Goal: Transaction & Acquisition: Download file/media

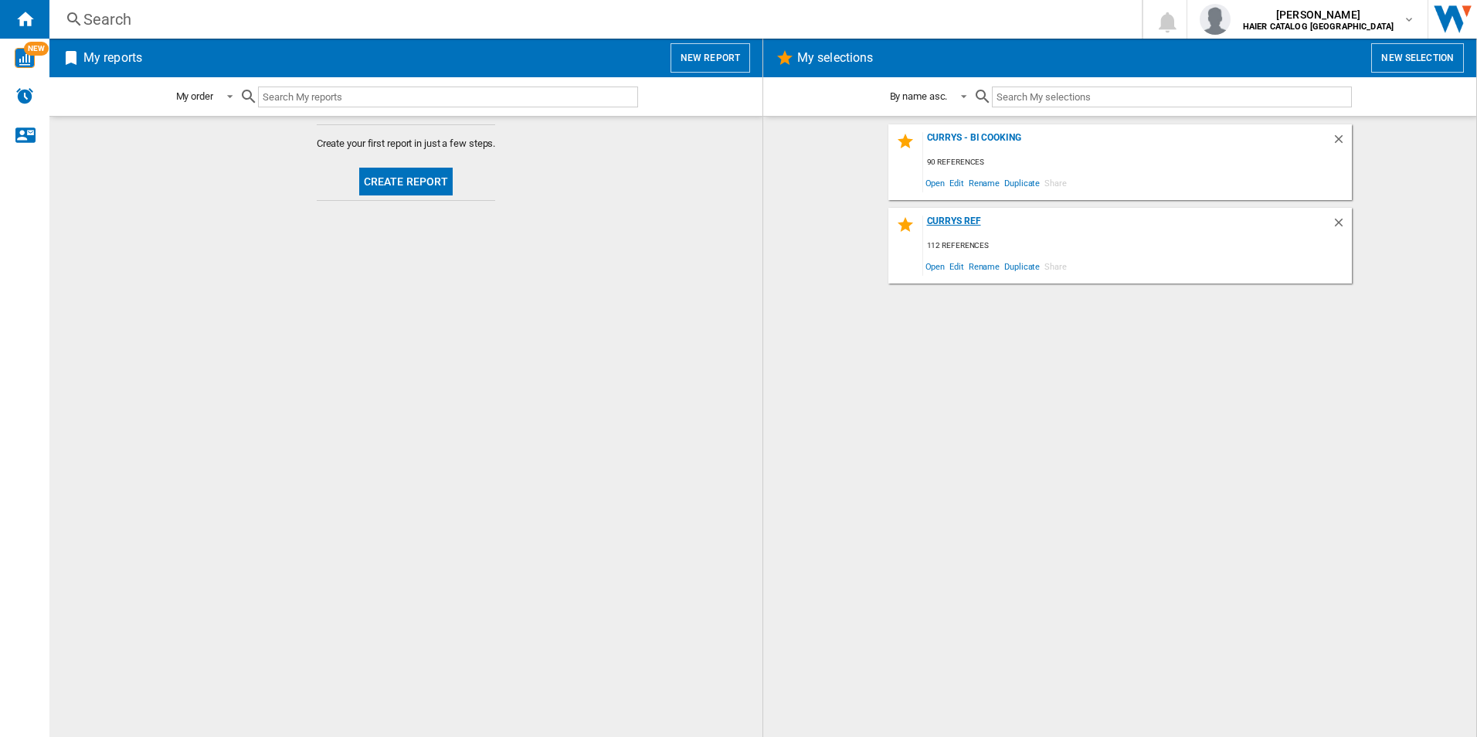
click at [975, 223] on div "Currys Ref" at bounding box center [1127, 226] width 409 height 21
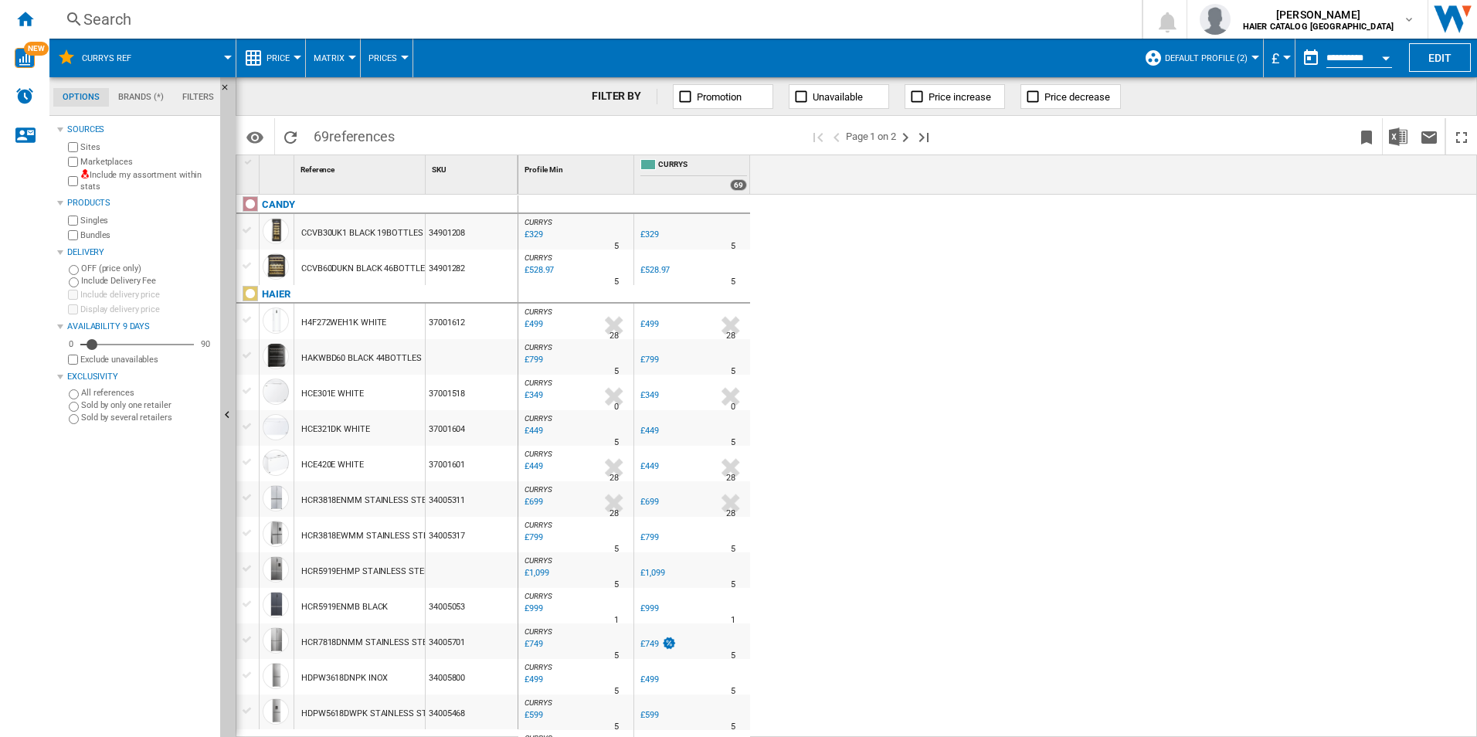
click at [1390, 52] on button "Open calendar" at bounding box center [1386, 56] width 28 height 28
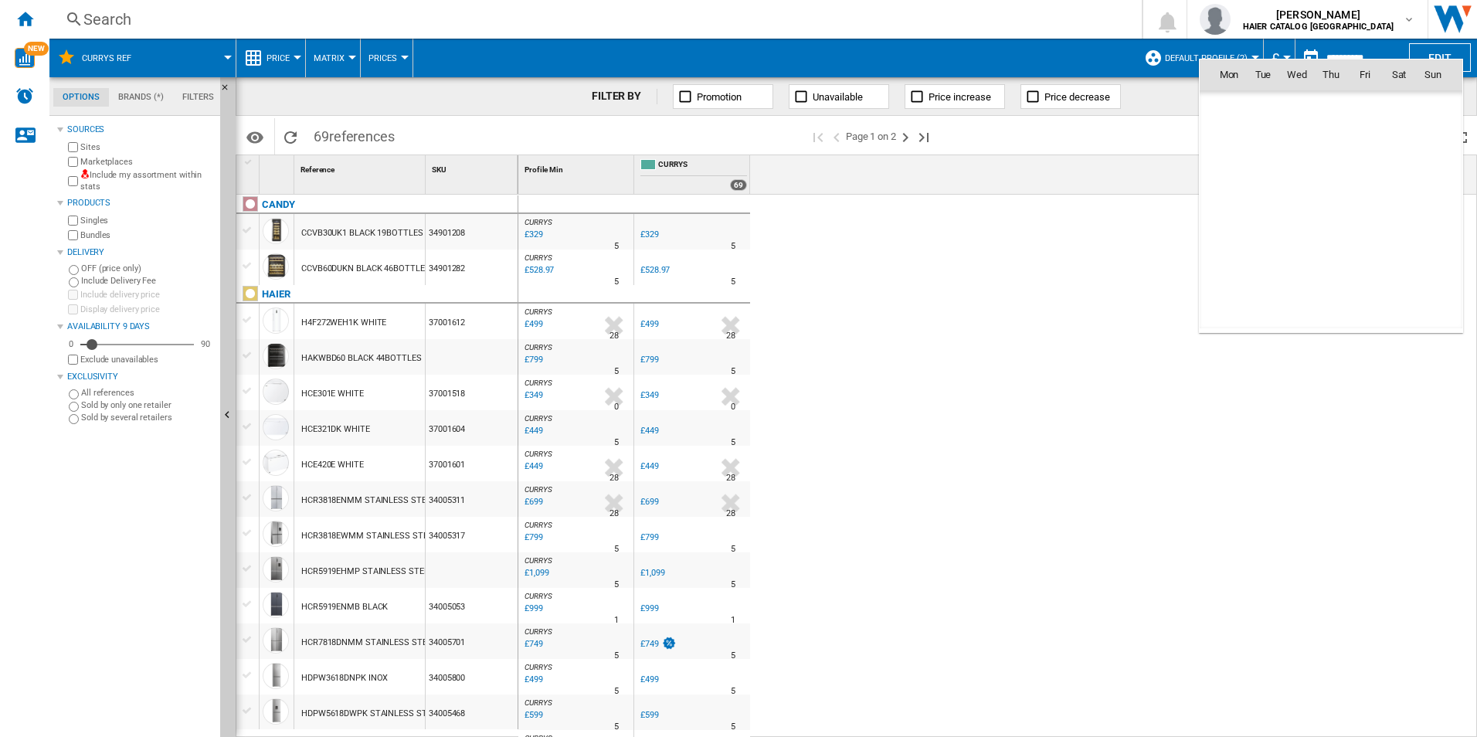
scroll to position [7372, 0]
click at [1402, 141] on span "4" at bounding box center [1399, 142] width 31 height 31
type input "**********"
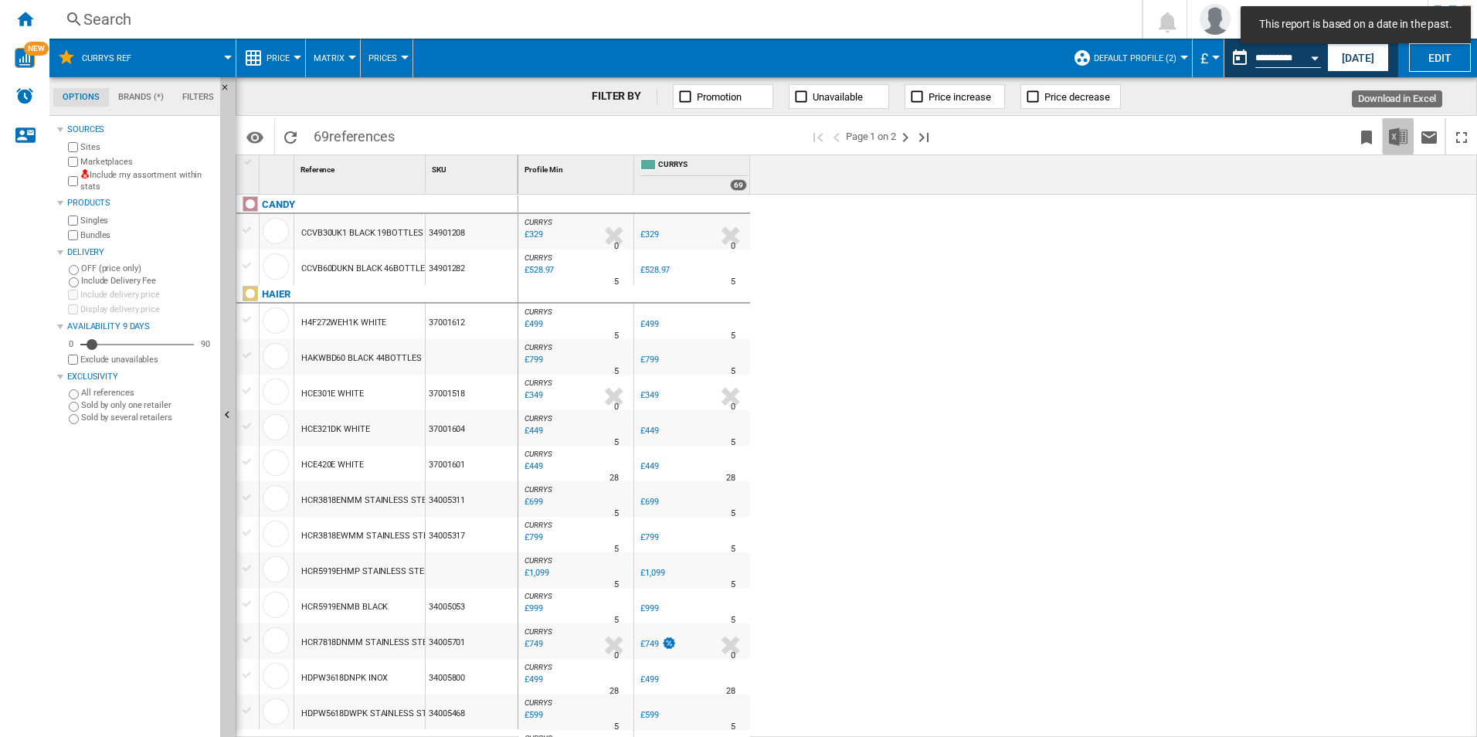
click at [1399, 135] on img "Download in Excel" at bounding box center [1398, 136] width 19 height 19
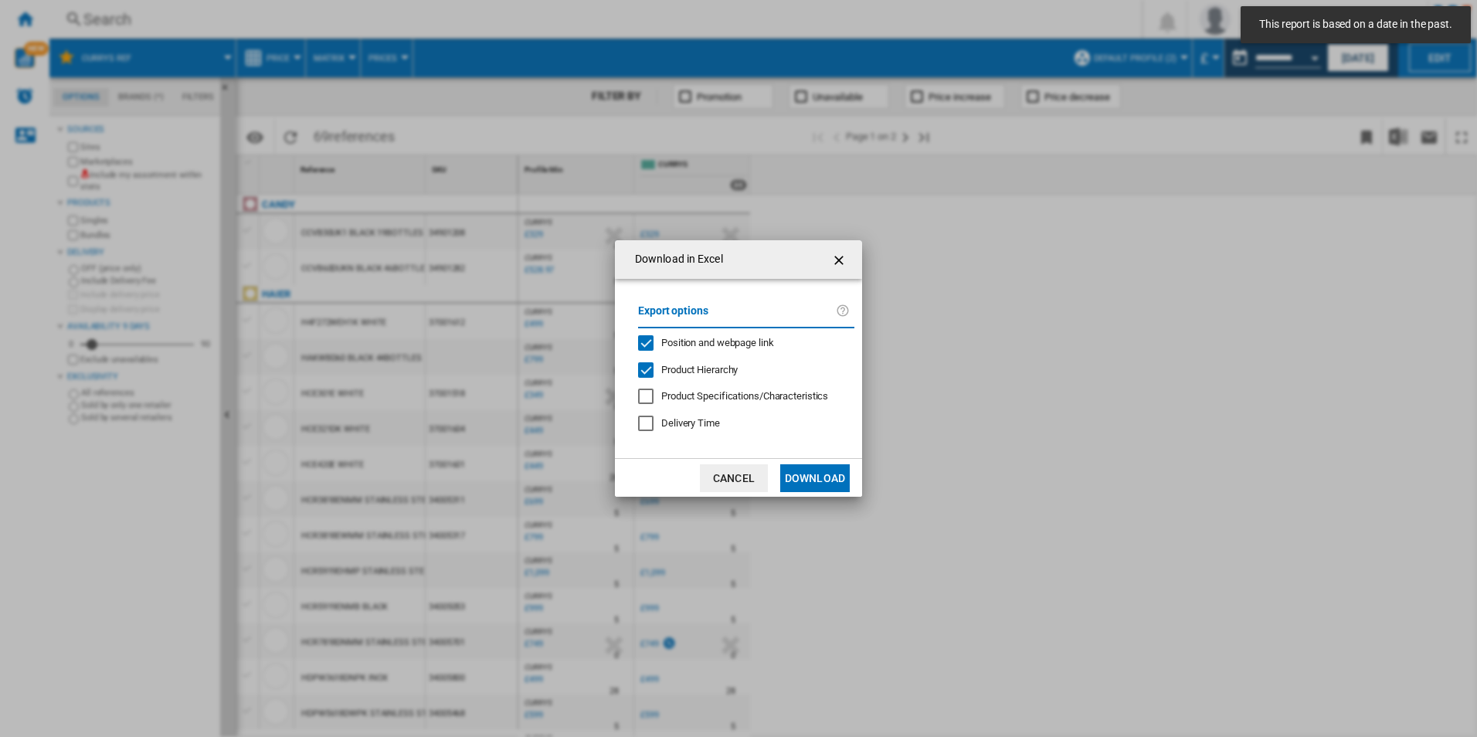
click at [834, 481] on button "Download" at bounding box center [815, 478] width 70 height 28
